Goal: Information Seeking & Learning: Check status

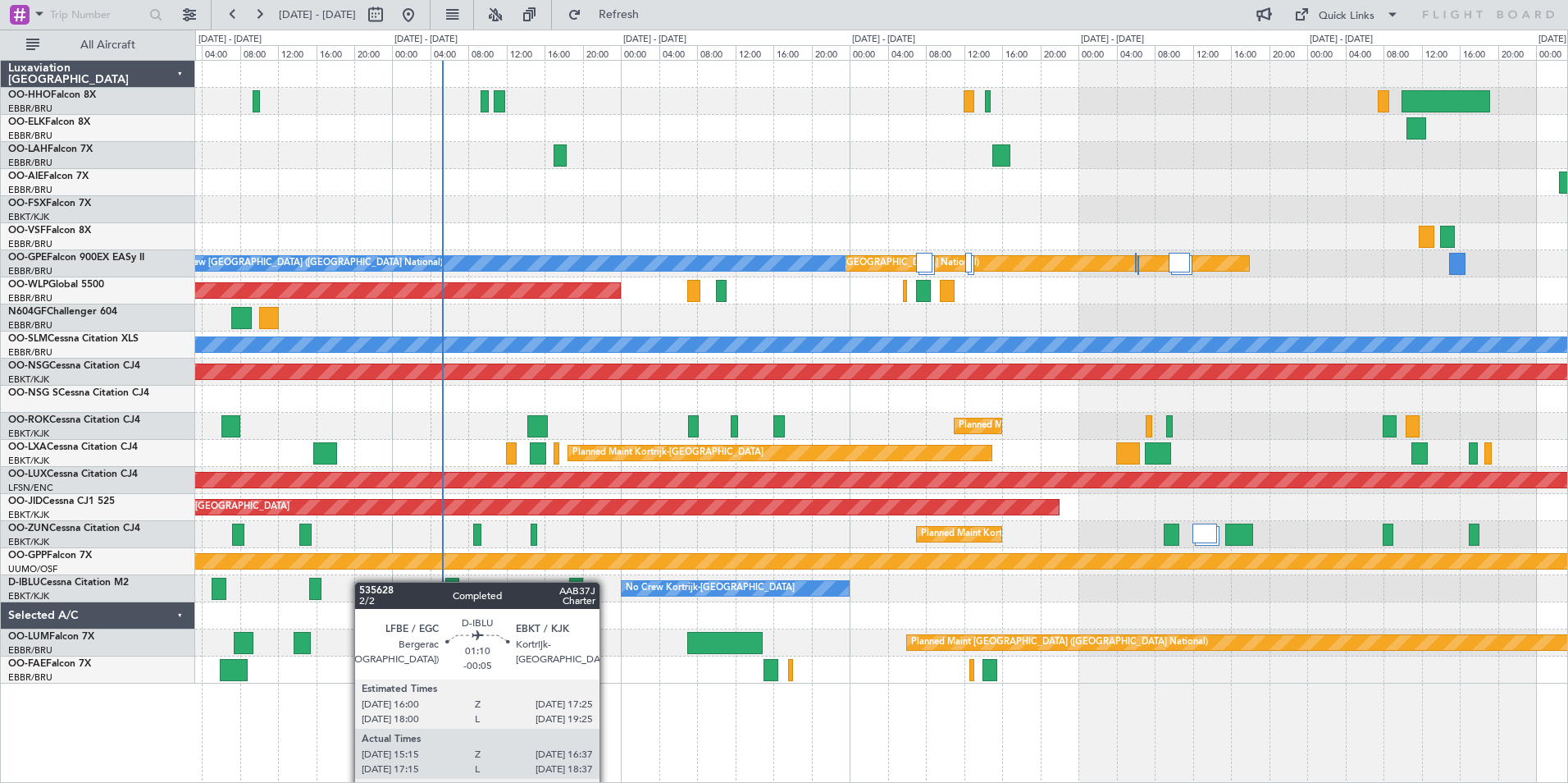
click at [314, 580] on div "No Crew Kortrijk-[GEOGRAPHIC_DATA] No Crew Kortrijk-[GEOGRAPHIC_DATA]" at bounding box center [881, 588] width 1372 height 27
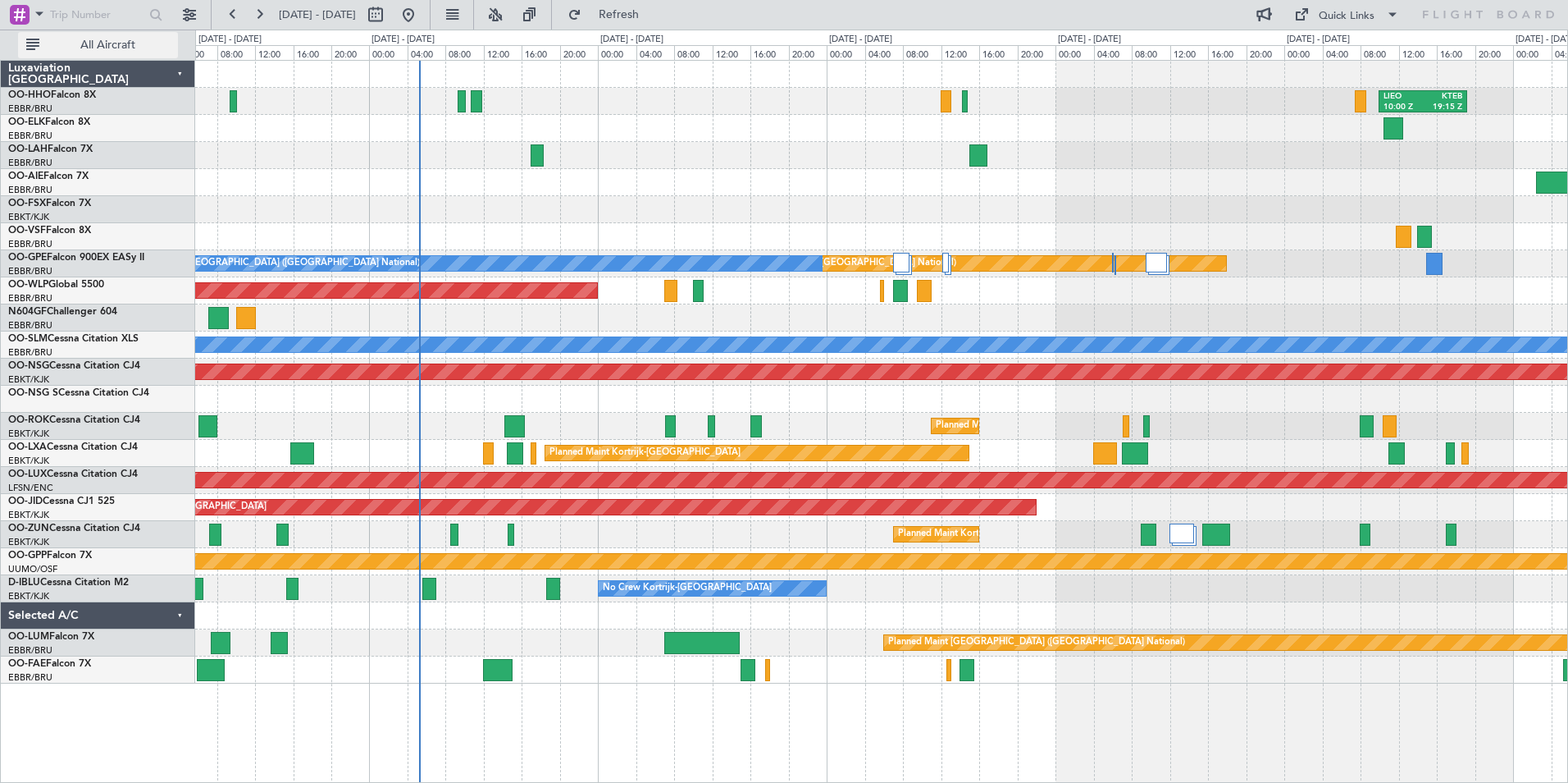
click at [136, 39] on span "All Aircraft" at bounding box center [107, 45] width 130 height 12
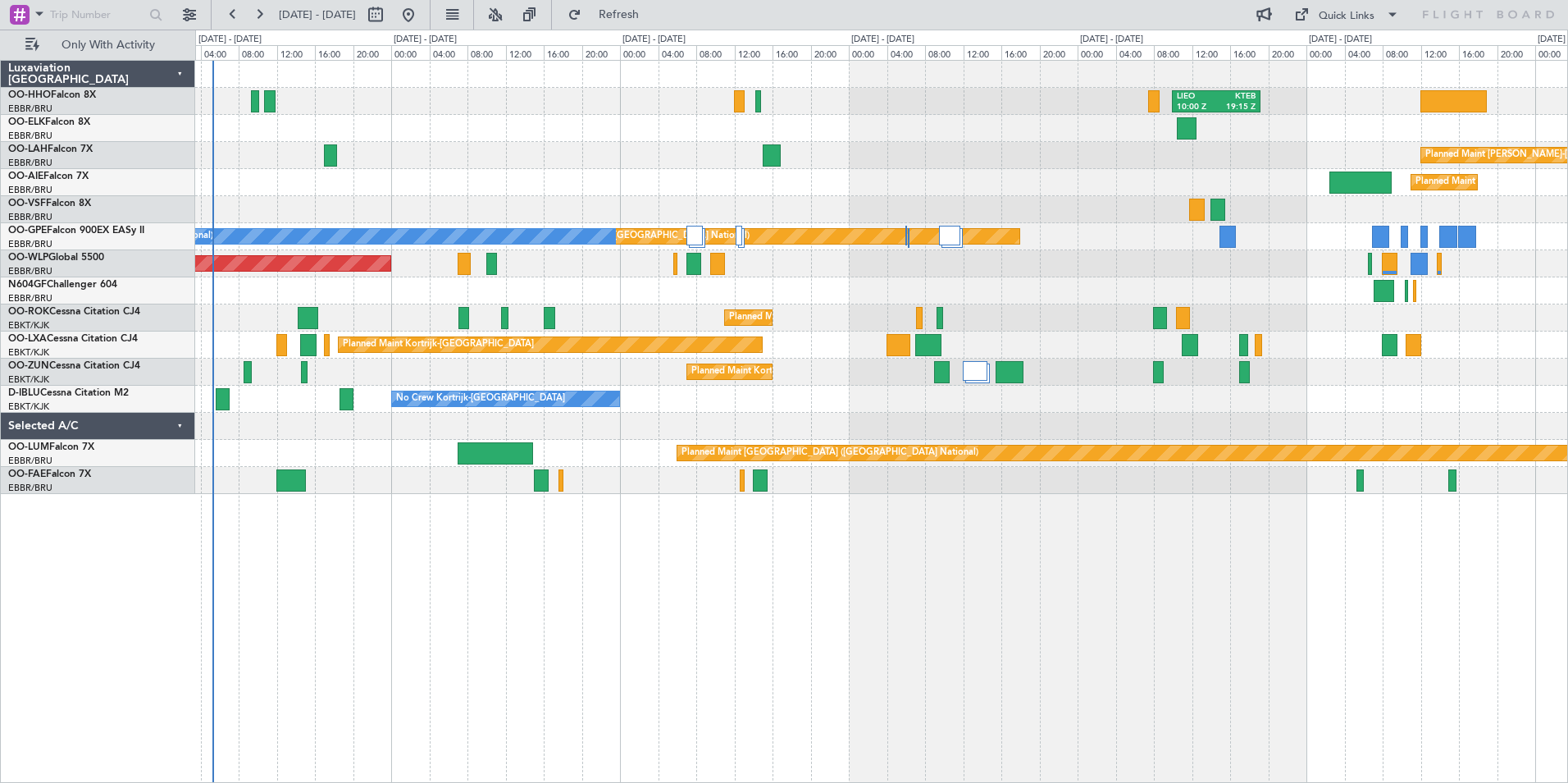
click at [1060, 328] on div "Planned Maint Kortrijk-[GEOGRAPHIC_DATA] A/C Unavailable" at bounding box center [881, 317] width 1372 height 27
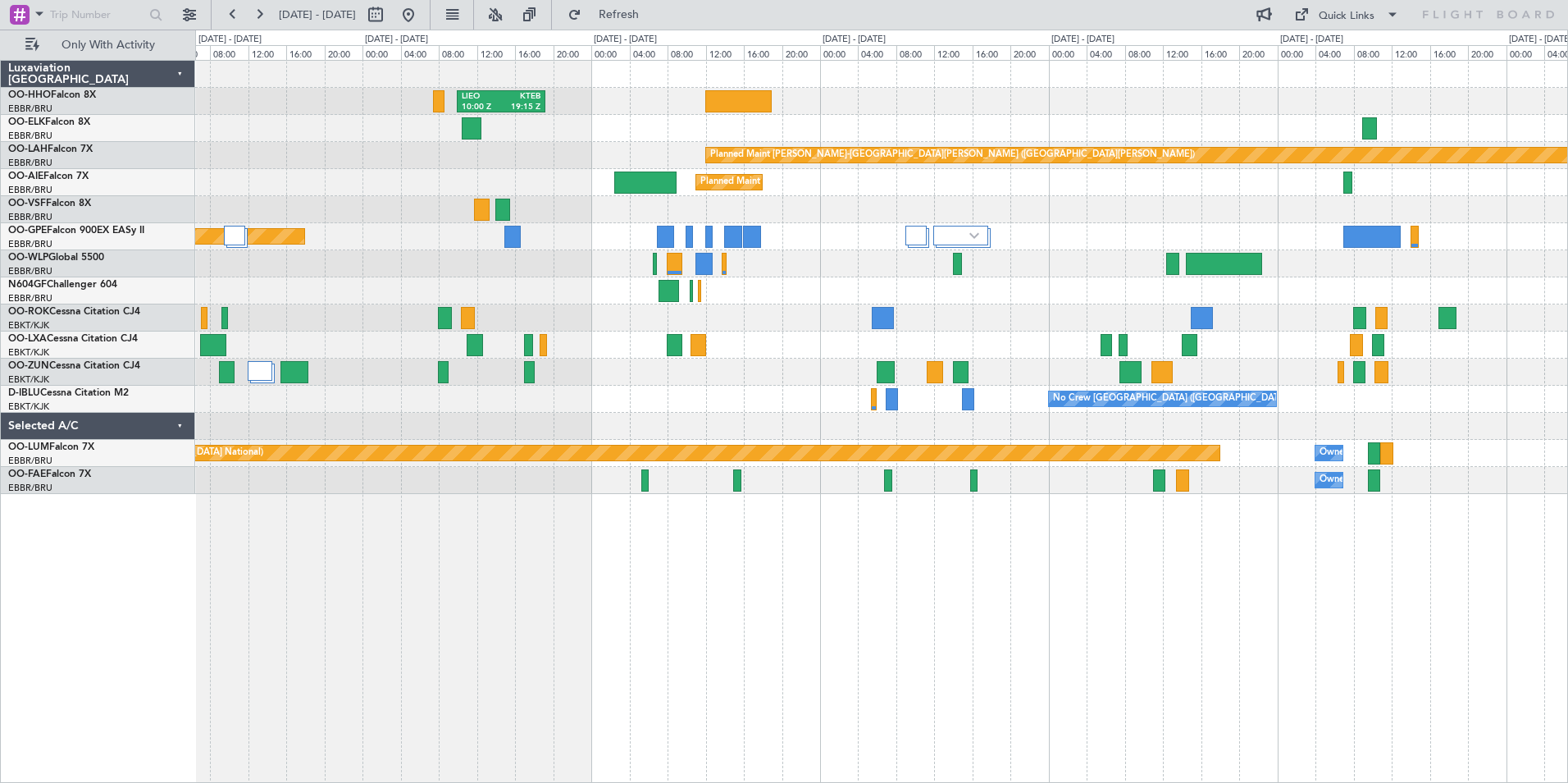
click at [784, 243] on div "[PERSON_NAME] 10:00 Z KTEB 19:15 Z Planned [GEOGRAPHIC_DATA][PERSON_NAME]-[GEOG…" at bounding box center [881, 278] width 1372 height 433
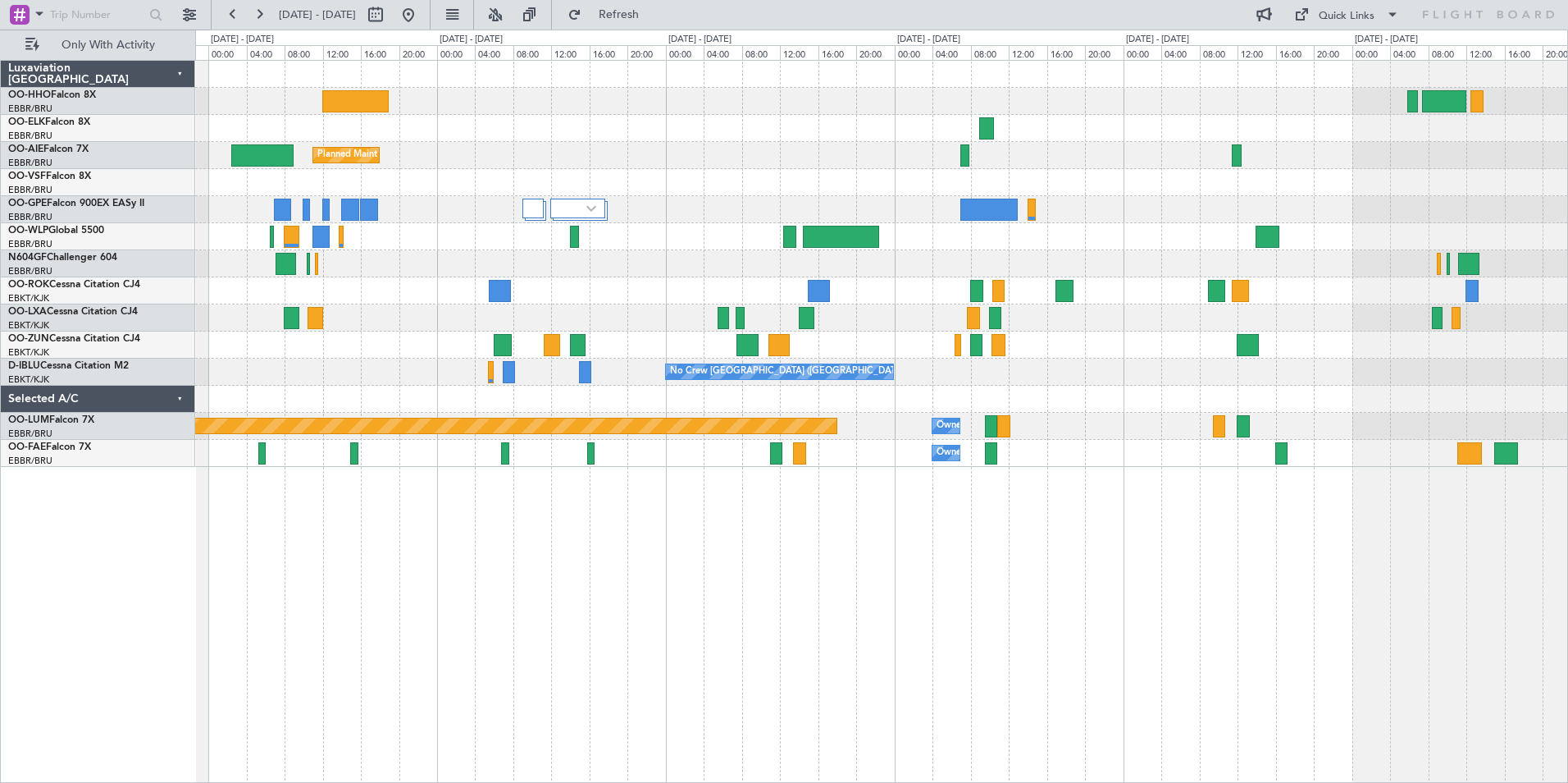
click at [1090, 356] on div "[PERSON_NAME] 10:00 Z KTEB 19:15 Z Planned Maint [GEOGRAPHIC_DATA]-[GEOGRAPHIC_…" at bounding box center [881, 264] width 1372 height 406
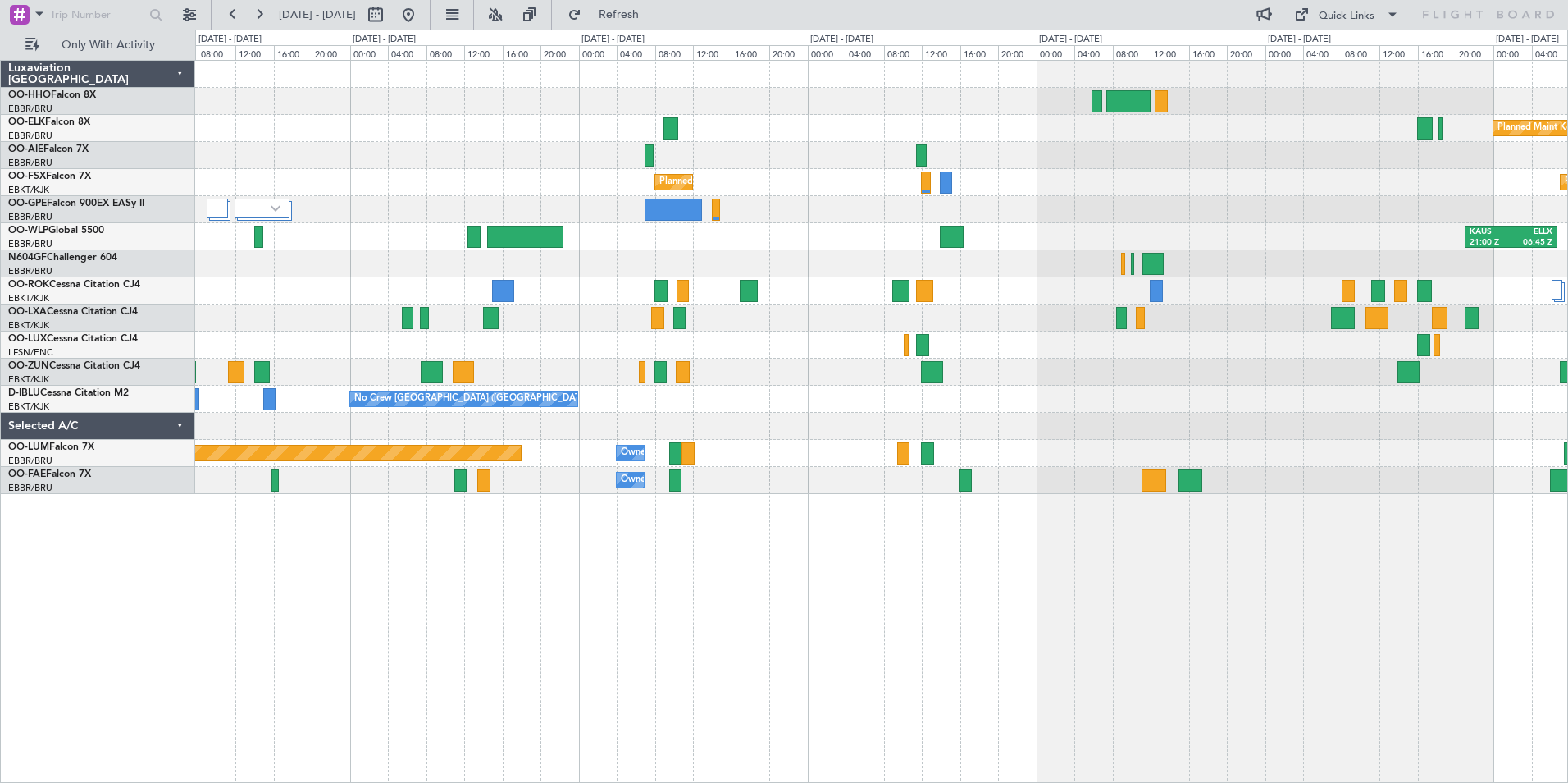
click at [818, 401] on div "Planned Maint Kortrijk-[GEOGRAPHIC_DATA] Planned Maint [GEOGRAPHIC_DATA] ([GEOG…" at bounding box center [881, 278] width 1372 height 433
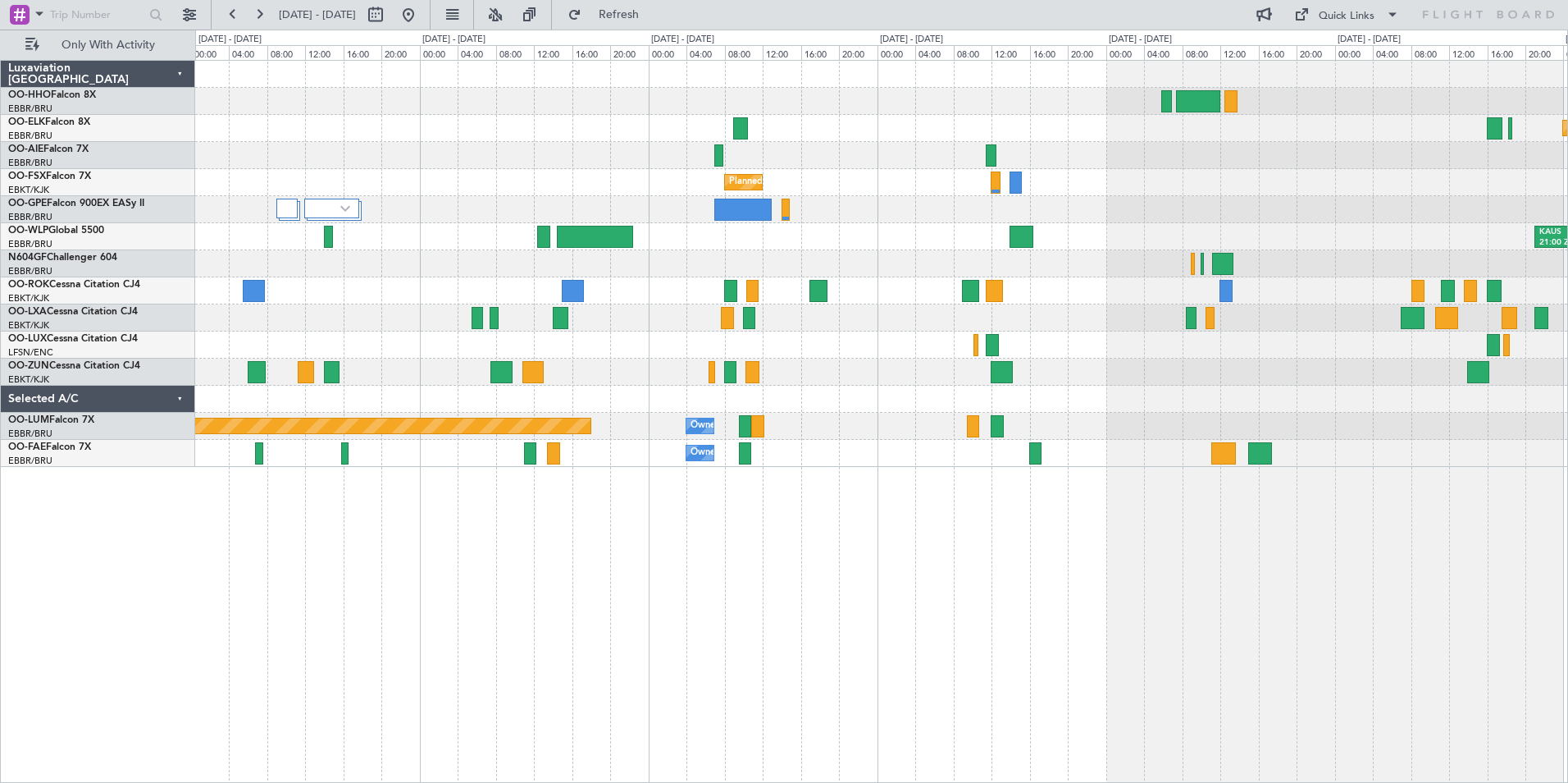
click at [1349, 459] on div "[PERSON_NAME] 10:00 Z KTEB 19:15 Z Planned Maint [GEOGRAPHIC_DATA]-[GEOGRAPHIC_…" at bounding box center [881, 264] width 1372 height 406
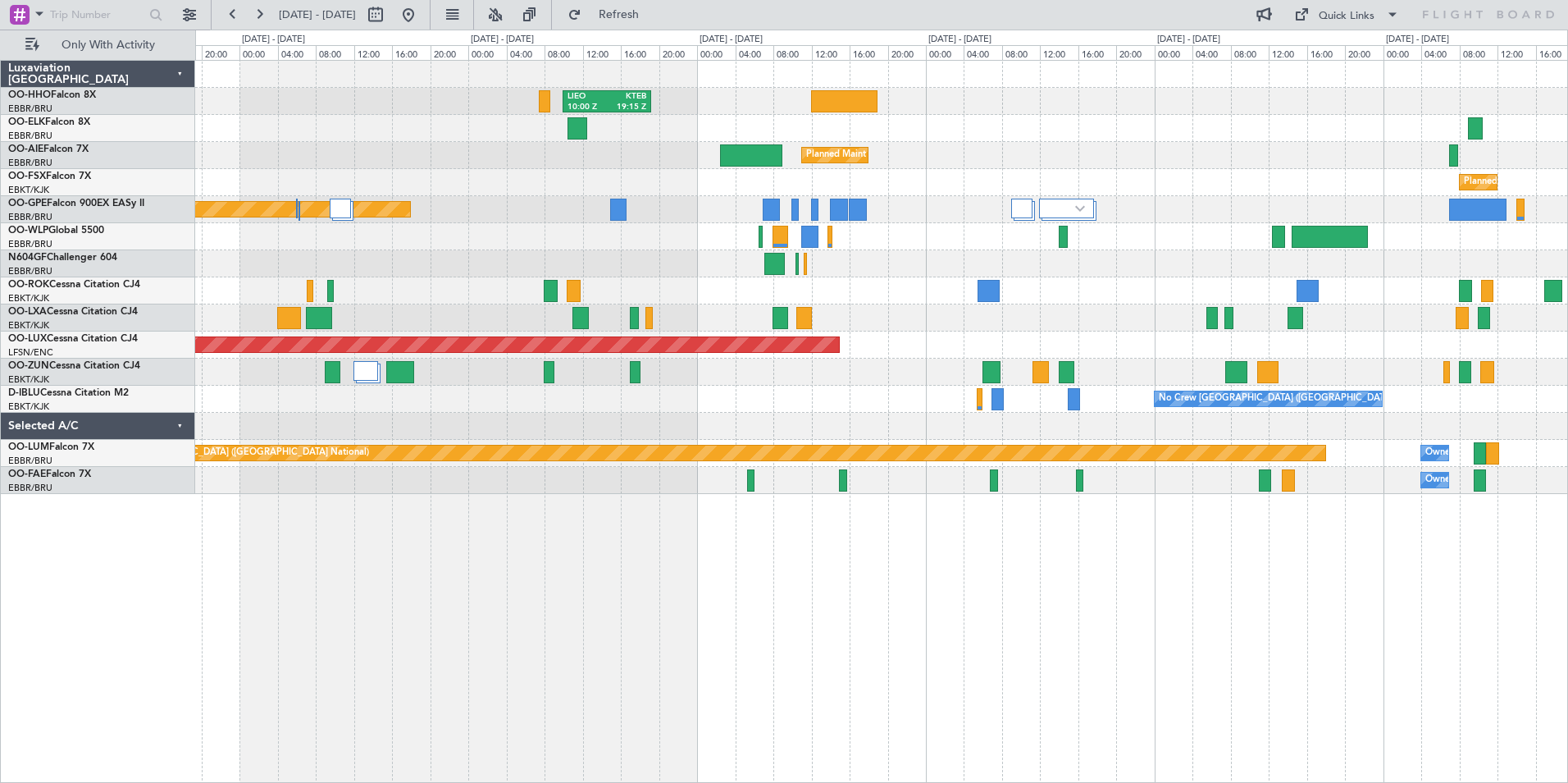
click at [1188, 424] on div "[PERSON_NAME] 10:00 Z KTEB 19:15 Z Planned Maint [GEOGRAPHIC_DATA] ([GEOGRAPHIC…" at bounding box center [881, 278] width 1372 height 433
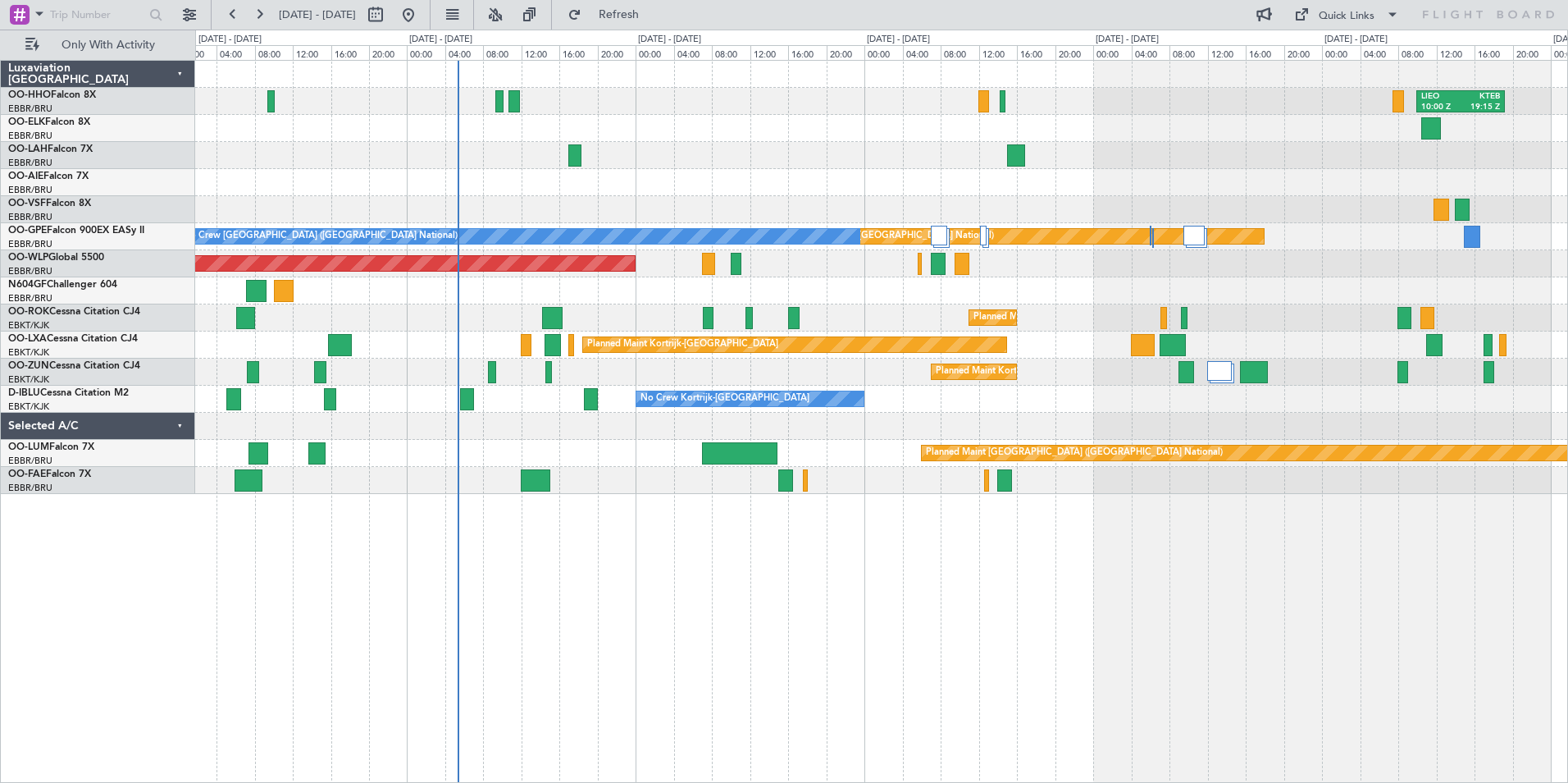
click at [1413, 431] on div "[PERSON_NAME] 10:00 Z KTEB 19:15 Z Planned [GEOGRAPHIC_DATA][PERSON_NAME]-[GEOG…" at bounding box center [881, 278] width 1372 height 433
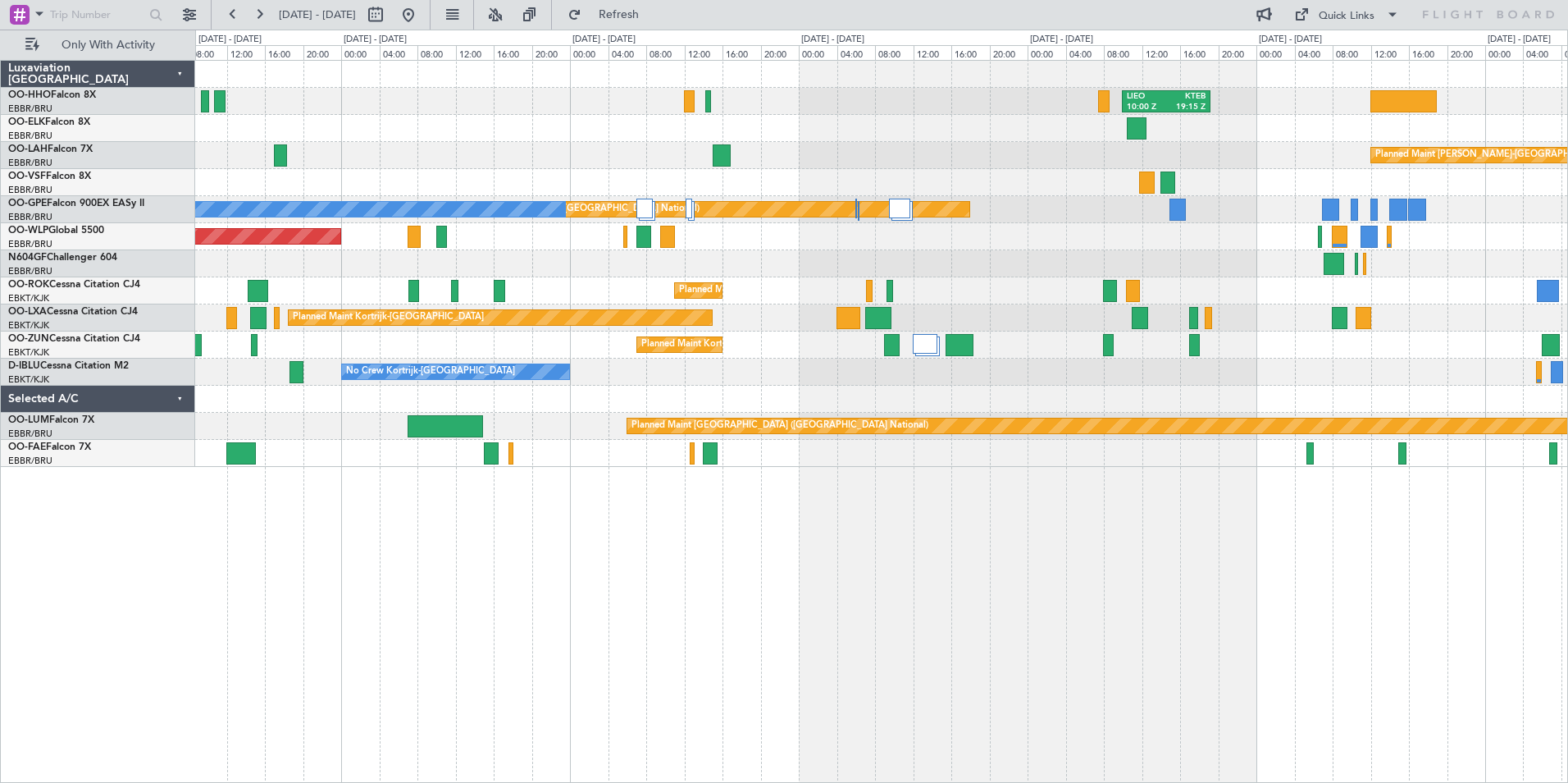
click at [952, 281] on div "Planned Maint Kortrijk-[GEOGRAPHIC_DATA] A/C Unavailable" at bounding box center [881, 291] width 1372 height 27
